Goal: Task Accomplishment & Management: Manage account settings

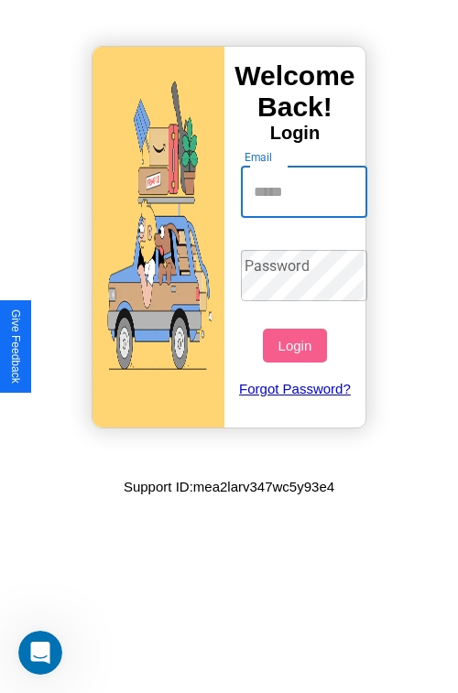
click at [306, 191] on input "Email" at bounding box center [304, 192] width 127 height 51
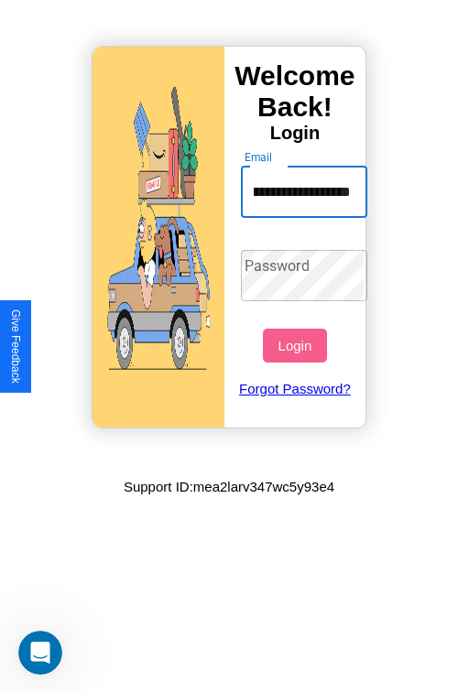
scroll to position [0, 96]
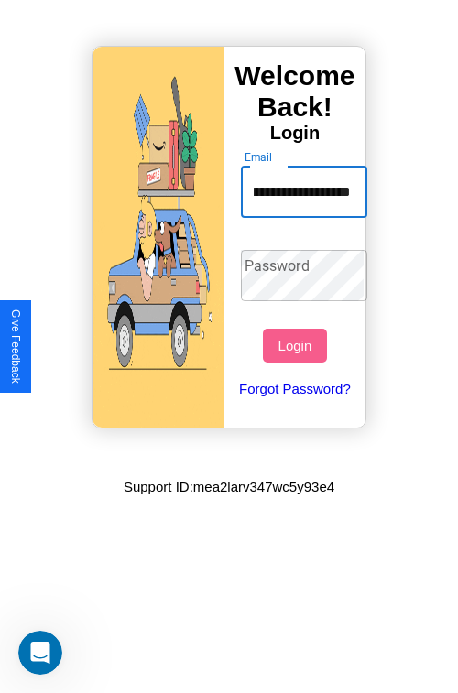
type input "**********"
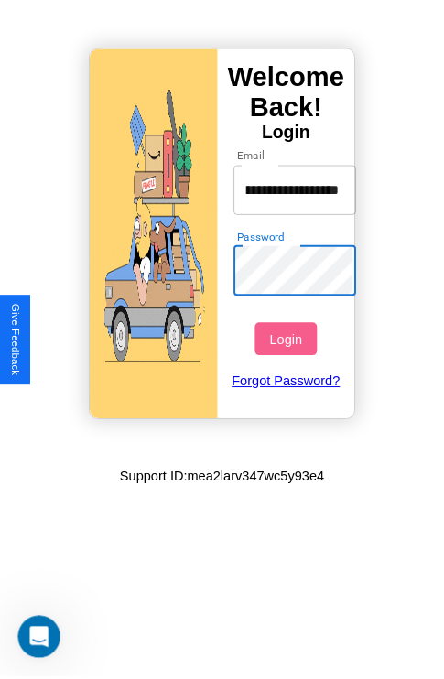
scroll to position [0, 0]
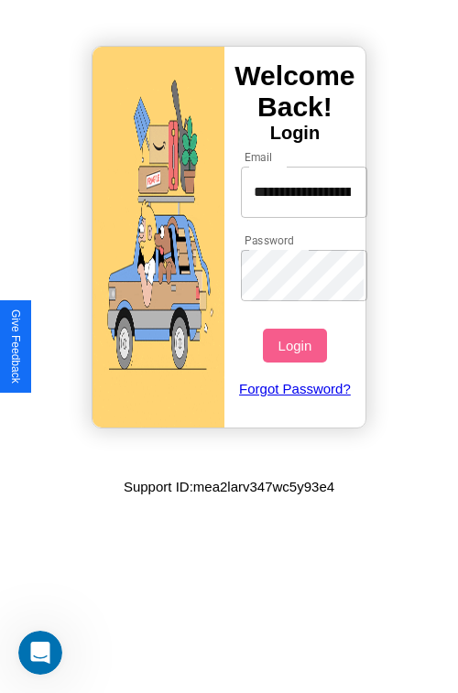
click at [297, 345] on button "Login" at bounding box center [294, 346] width 63 height 34
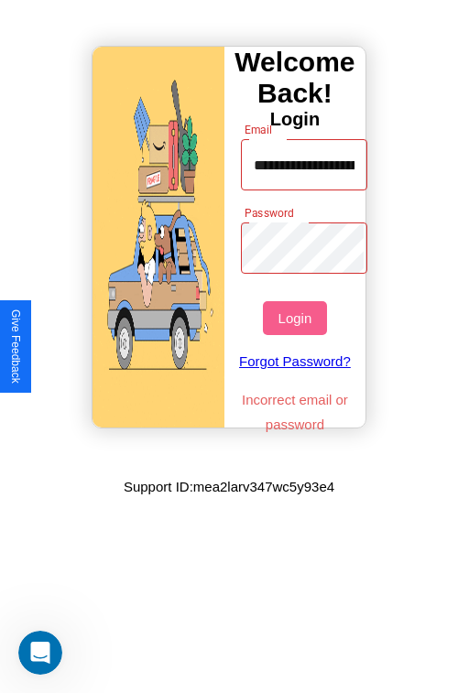
click at [297, 318] on button "Login" at bounding box center [294, 318] width 63 height 34
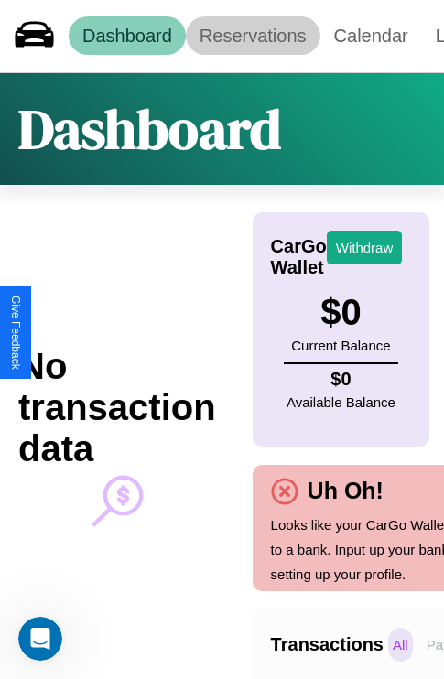
click at [253, 36] on link "Reservations" at bounding box center [253, 35] width 135 height 38
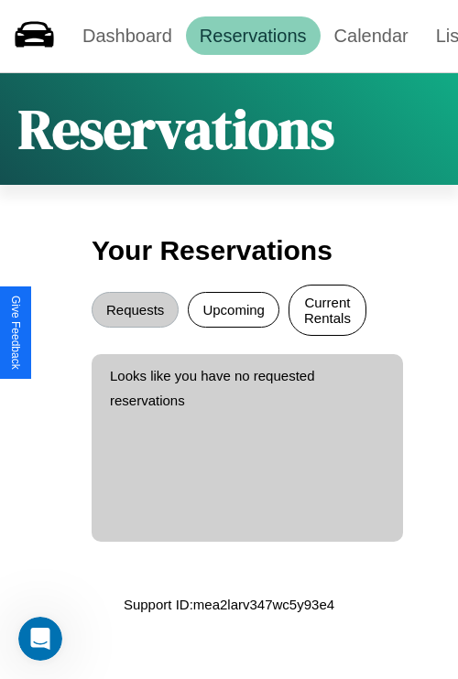
click at [327, 312] on button "Current Rentals" at bounding box center [327, 310] width 78 height 51
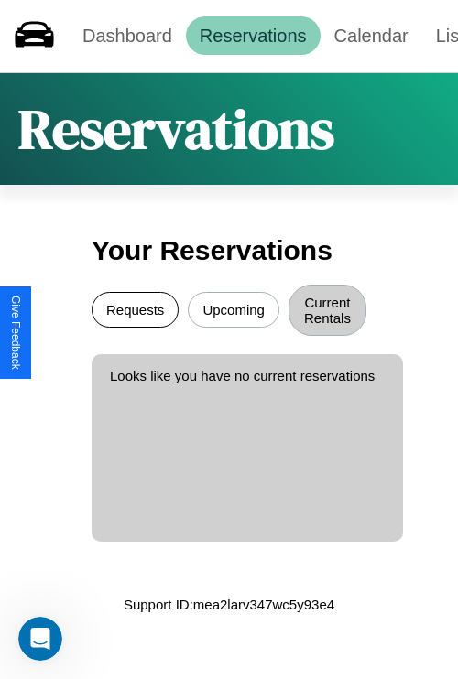
click at [135, 312] on button "Requests" at bounding box center [135, 310] width 87 height 36
